Goal: Navigation & Orientation: Go to known website

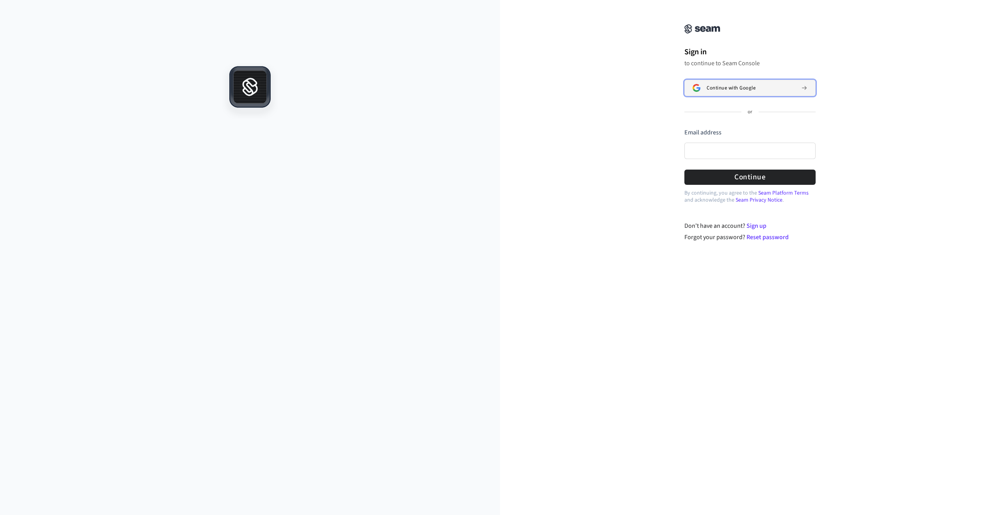
click at [714, 88] on span "Continue with Google" at bounding box center [731, 88] width 49 height 6
